Goal: Entertainment & Leisure: Consume media (video, audio)

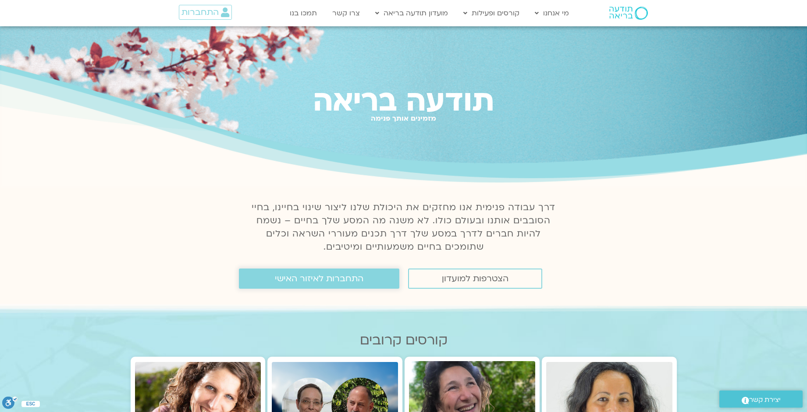
click at [339, 281] on span "התחברות לאיזור האישי" at bounding box center [319, 279] width 89 height 10
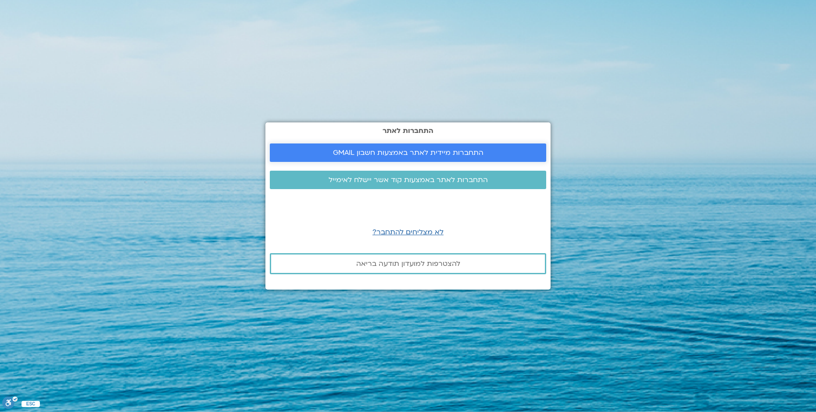
click at [434, 149] on span "התחברות מיידית לאתר באמצעות חשבון GMAIL" at bounding box center [408, 153] width 150 height 8
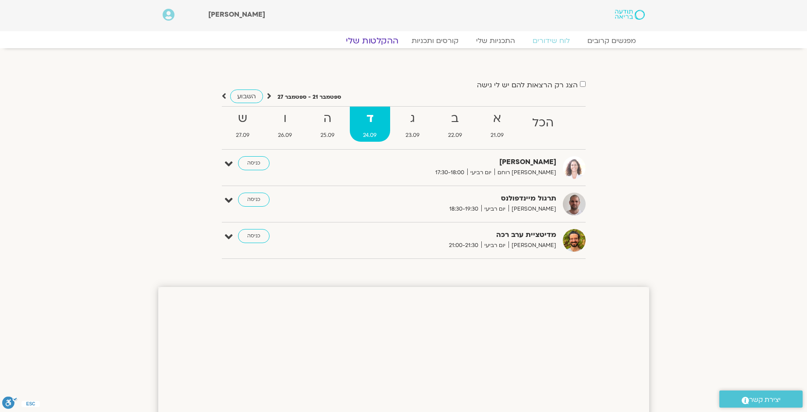
drag, startPoint x: 435, startPoint y: 75, endPoint x: 380, endPoint y: 40, distance: 65.3
drag, startPoint x: 380, startPoint y: 40, endPoint x: 376, endPoint y: 67, distance: 27.1
click at [376, 67] on div "הצג רק הרצאות להם יש לי גישה ספטמבר 21 - ספטמבר 27 השבוע להציג אירועים שפתוחים …" at bounding box center [403, 163] width 491 height 204
click at [380, 39] on link "ההקלטות שלי" at bounding box center [373, 41] width 74 height 11
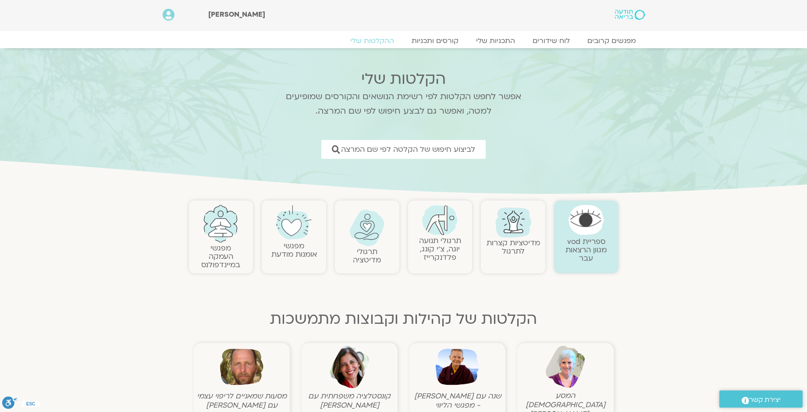
click at [440, 237] on link "תרגולי תנועה יוגה, צ׳י קונג, פלדנקרייז" at bounding box center [440, 249] width 42 height 27
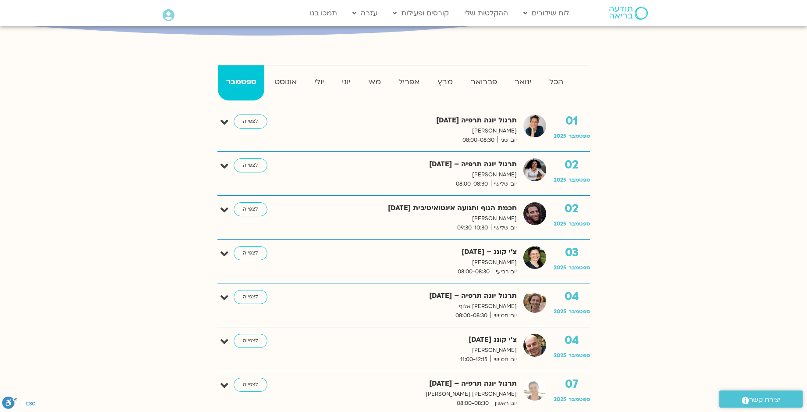
scroll to position [205, 0]
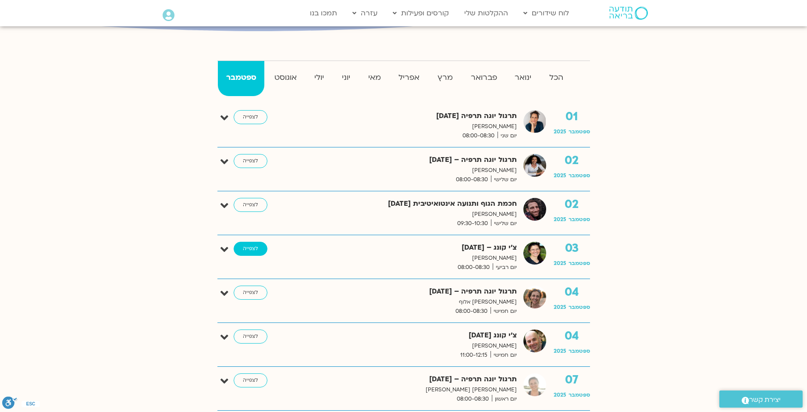
click at [246, 247] on link "לצפייה" at bounding box center [251, 249] width 34 height 14
